Goal: Transaction & Acquisition: Purchase product/service

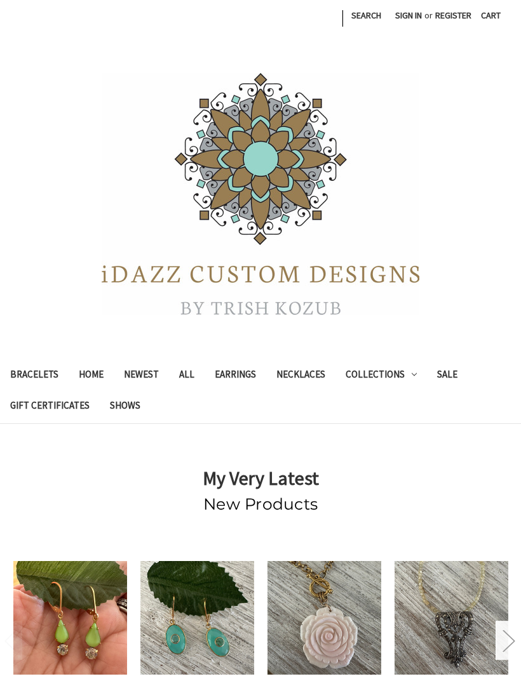
scroll to position [199, 0]
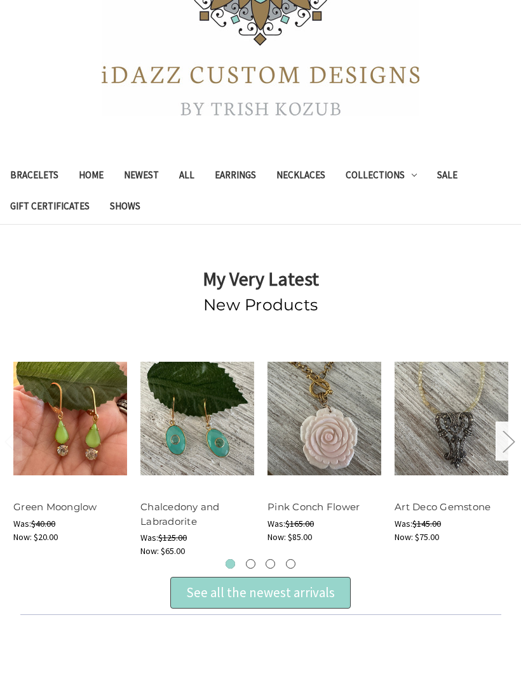
click at [232, 597] on div "See all the newest arrivals" at bounding box center [260, 593] width 149 height 20
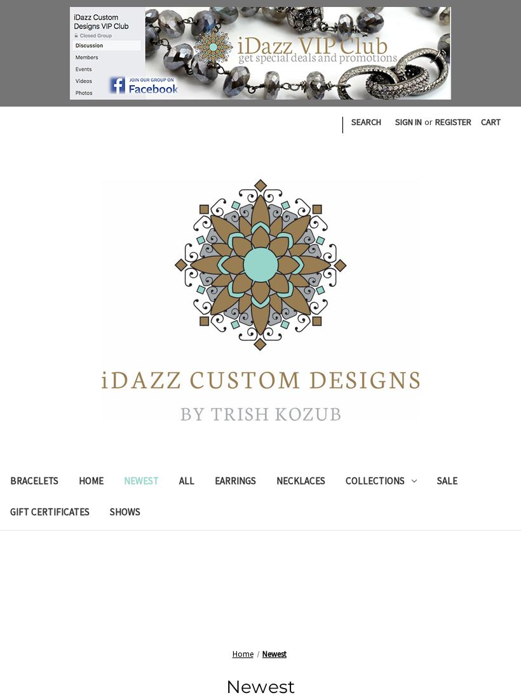
click at [231, 481] on link "Earrings" at bounding box center [235, 482] width 62 height 31
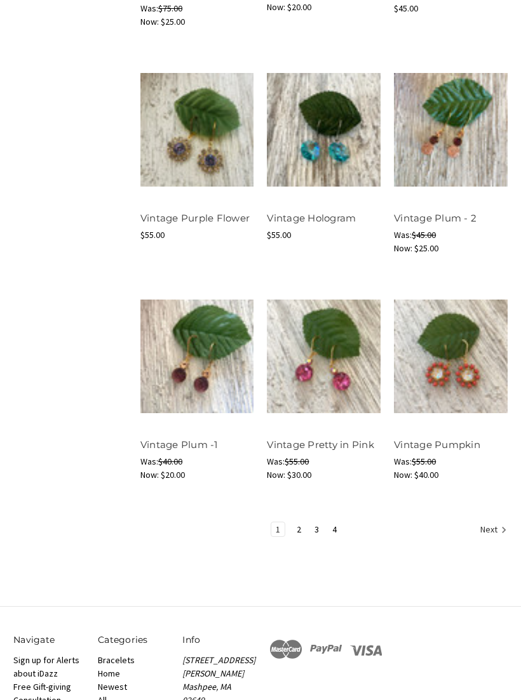
scroll to position [1151, 0]
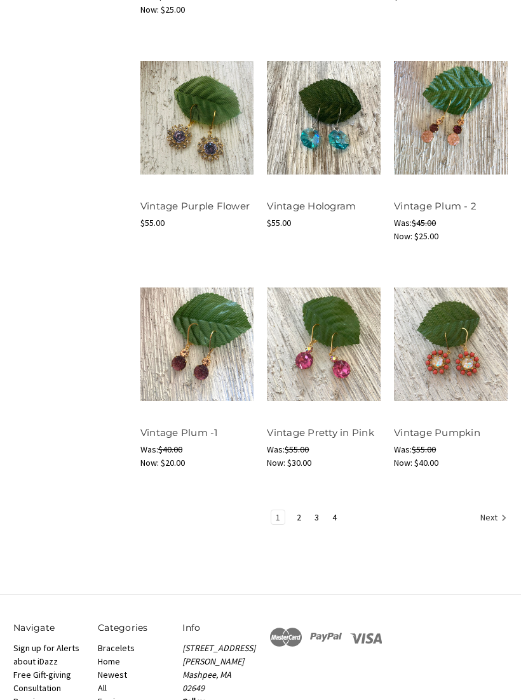
click at [292, 521] on li "2" at bounding box center [298, 518] width 15 height 15
click at [297, 517] on link "2" at bounding box center [298, 518] width 13 height 14
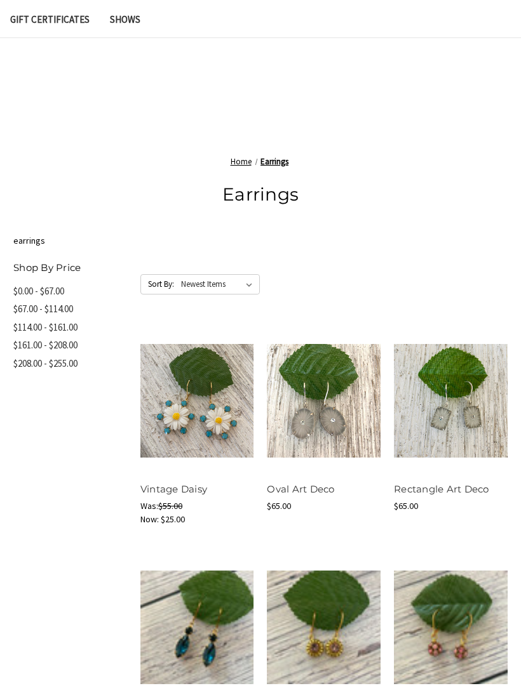
scroll to position [430, 0]
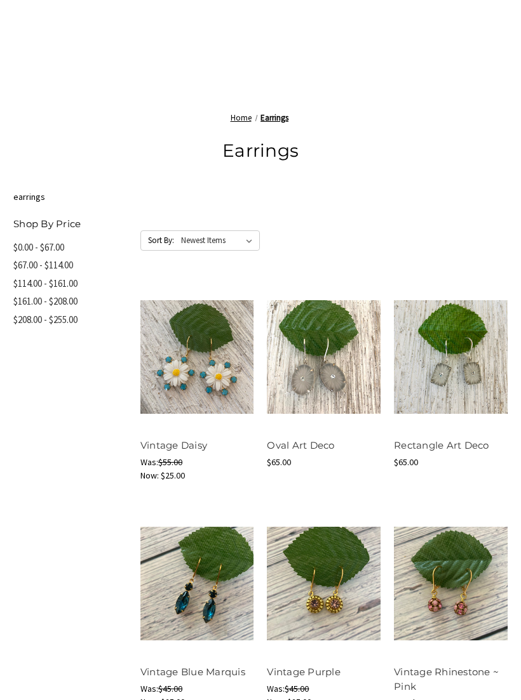
click at [190, 338] on button "Quick view" at bounding box center [196, 334] width 72 height 19
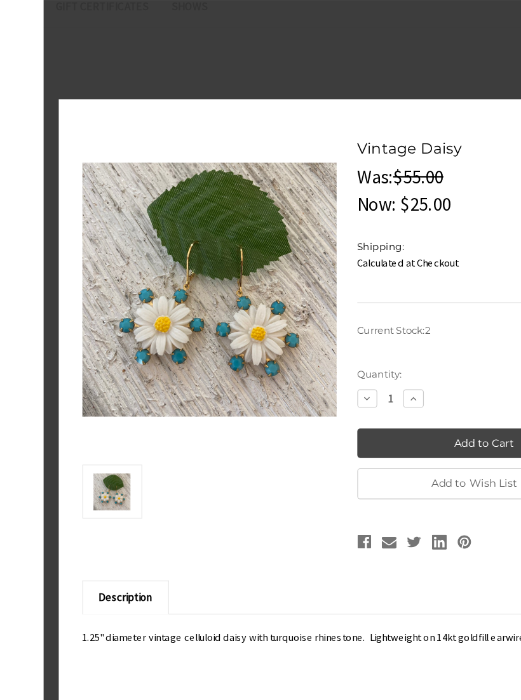
scroll to position [393, 0]
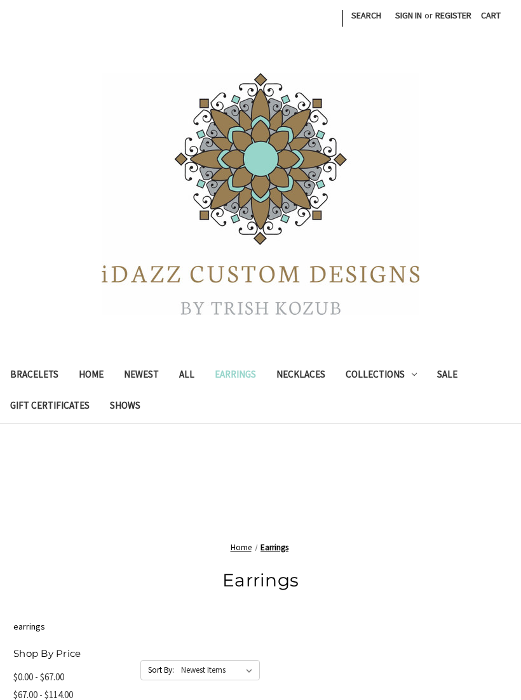
scroll to position [1172, 0]
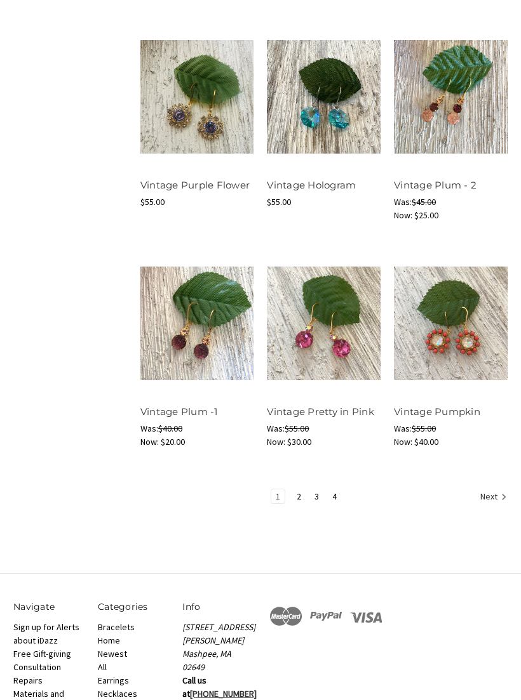
click at [313, 493] on link "3" at bounding box center [316, 497] width 13 height 14
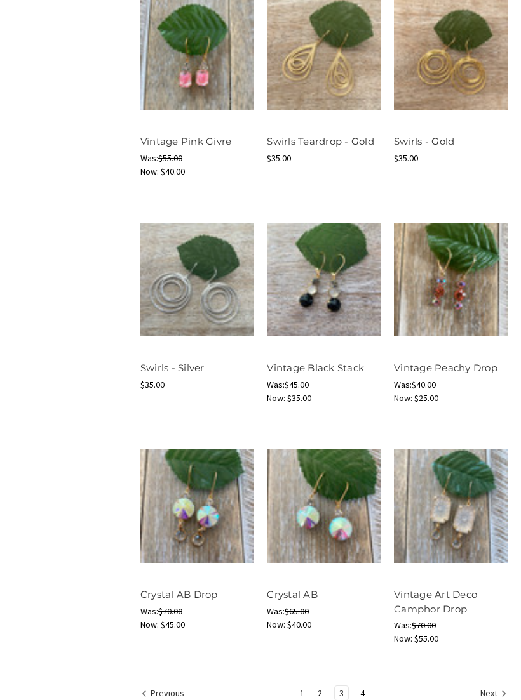
scroll to position [1020, 0]
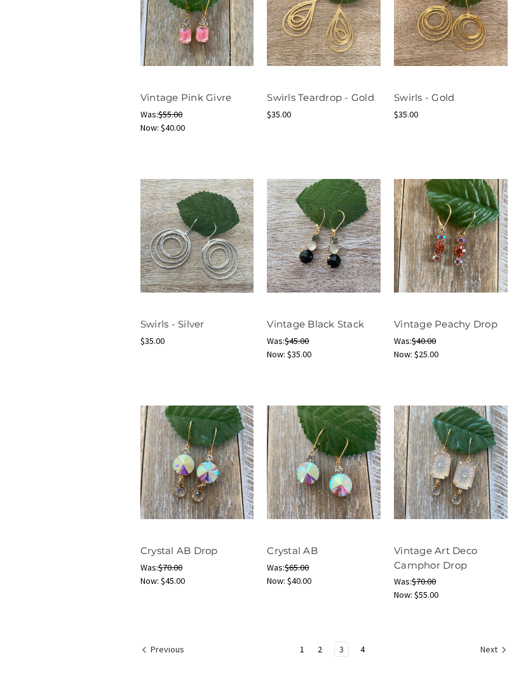
click at [178, 436] on button "Quick view" at bounding box center [196, 439] width 72 height 19
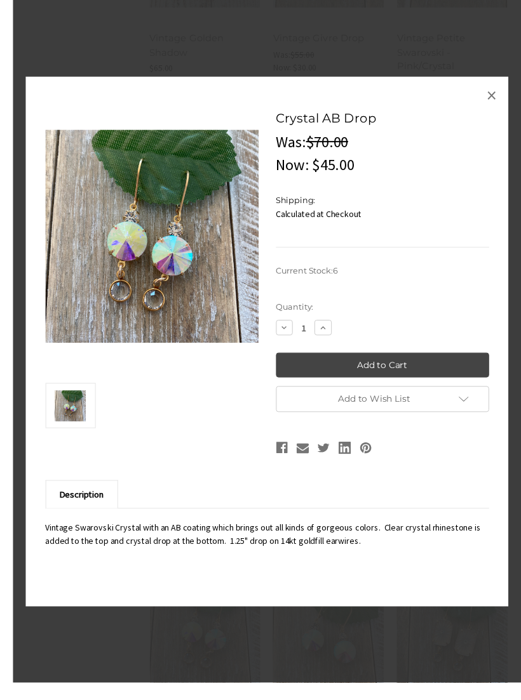
scroll to position [915, 0]
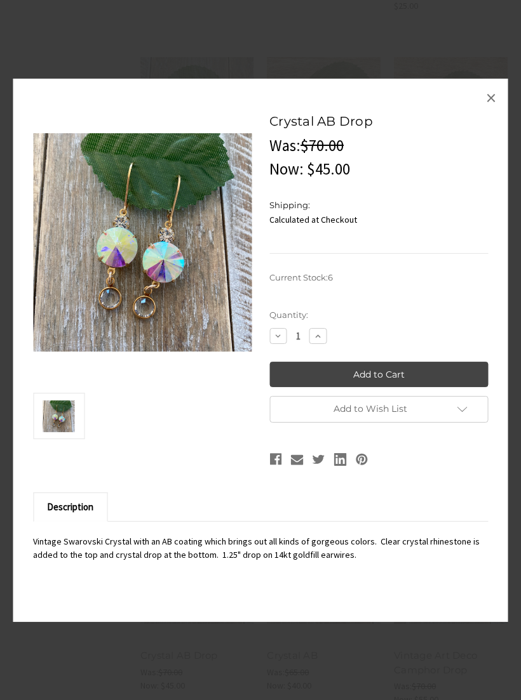
click at [495, 110] on span "×" at bounding box center [491, 97] width 10 height 25
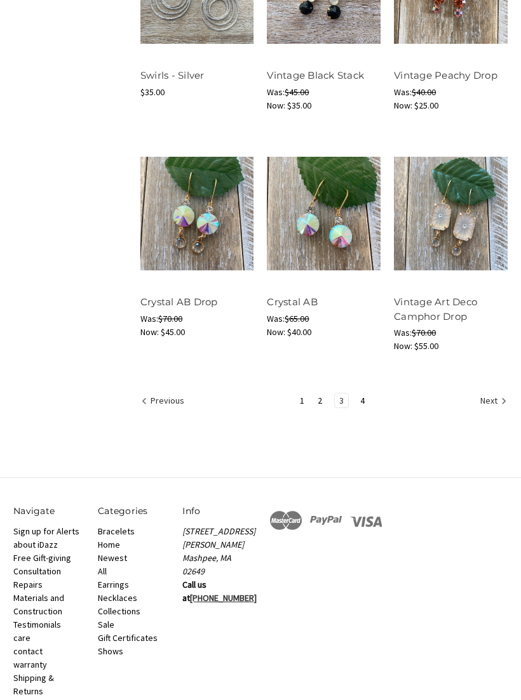
scroll to position [1307, 0]
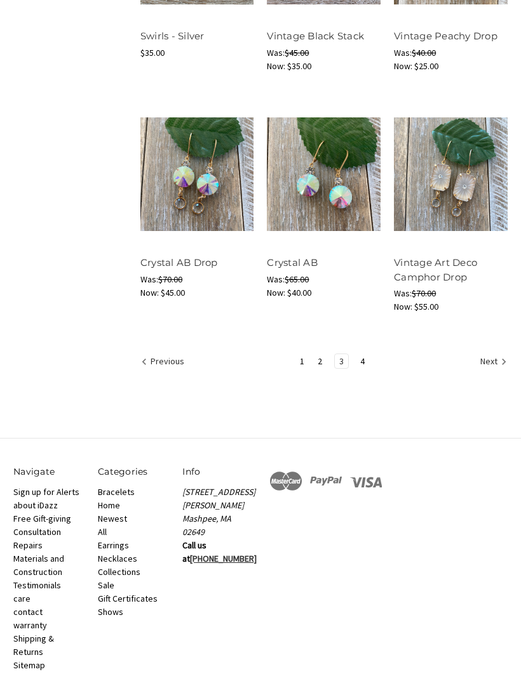
click at [363, 356] on link "4" at bounding box center [362, 362] width 13 height 14
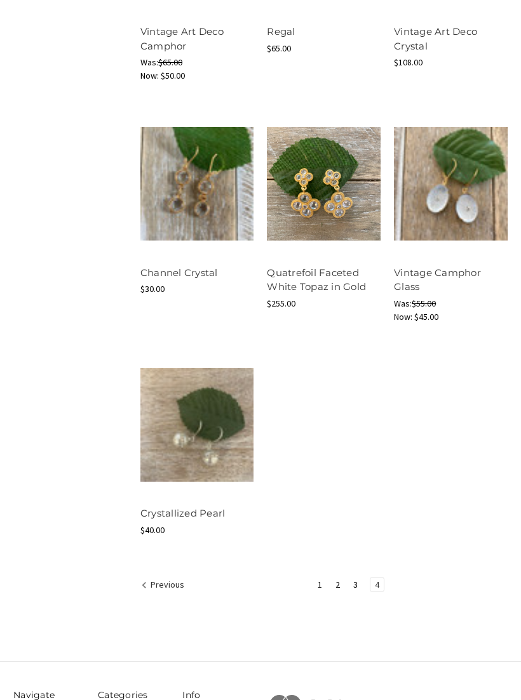
scroll to position [845, 0]
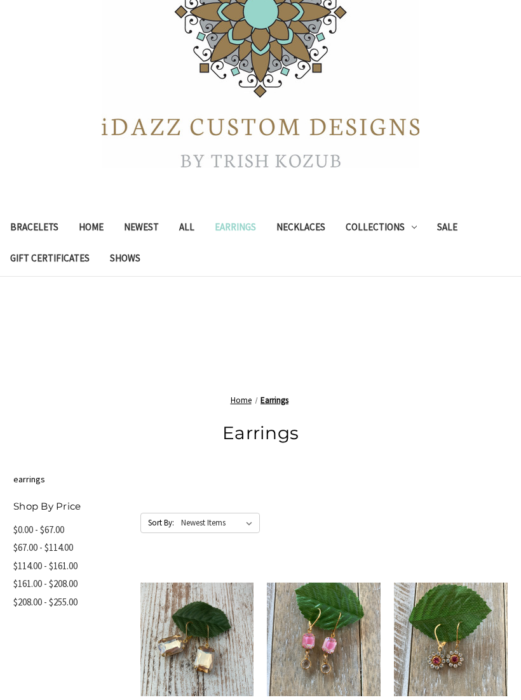
scroll to position [146, 0]
